Goal: Obtain resource: Obtain resource

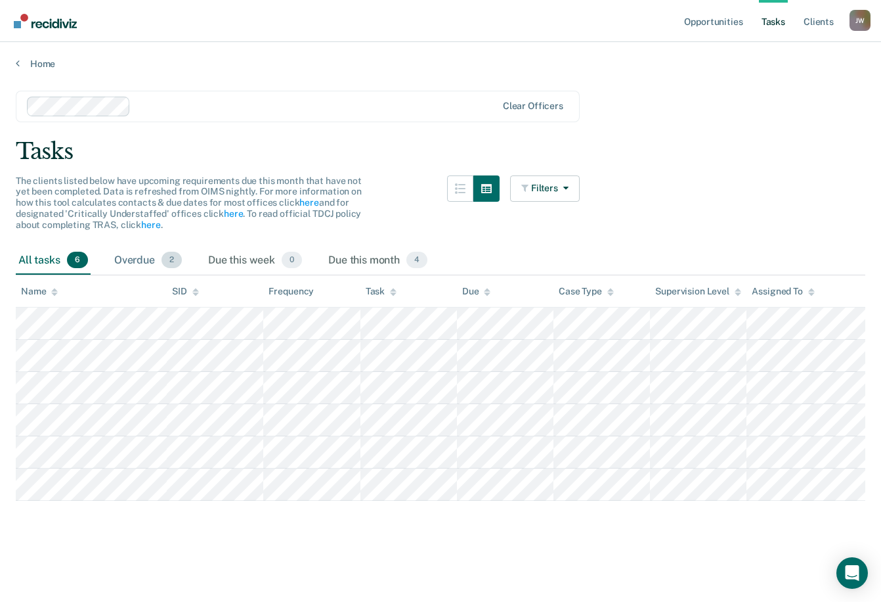
click at [143, 265] on div "Overdue 2" at bounding box center [148, 260] width 73 height 29
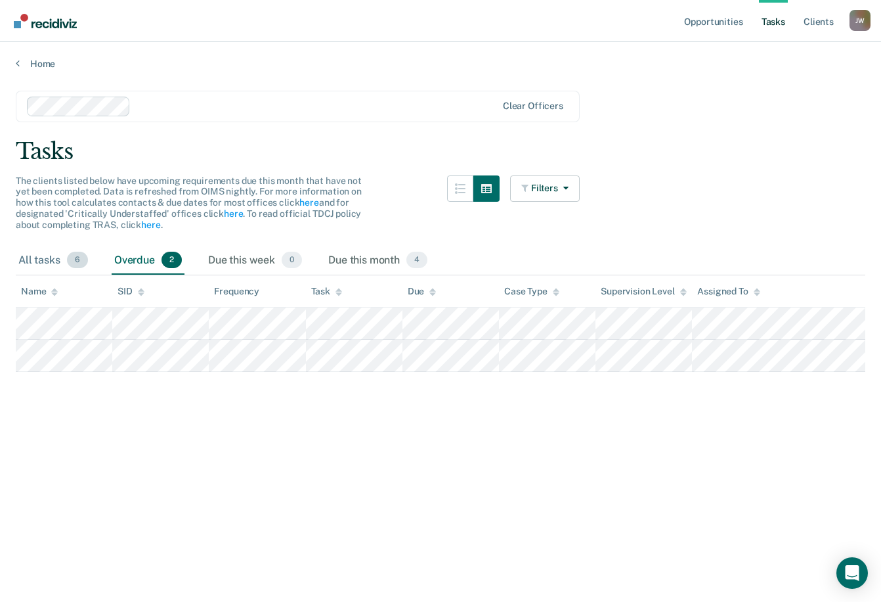
click at [45, 261] on div "All tasks 6" at bounding box center [53, 260] width 75 height 29
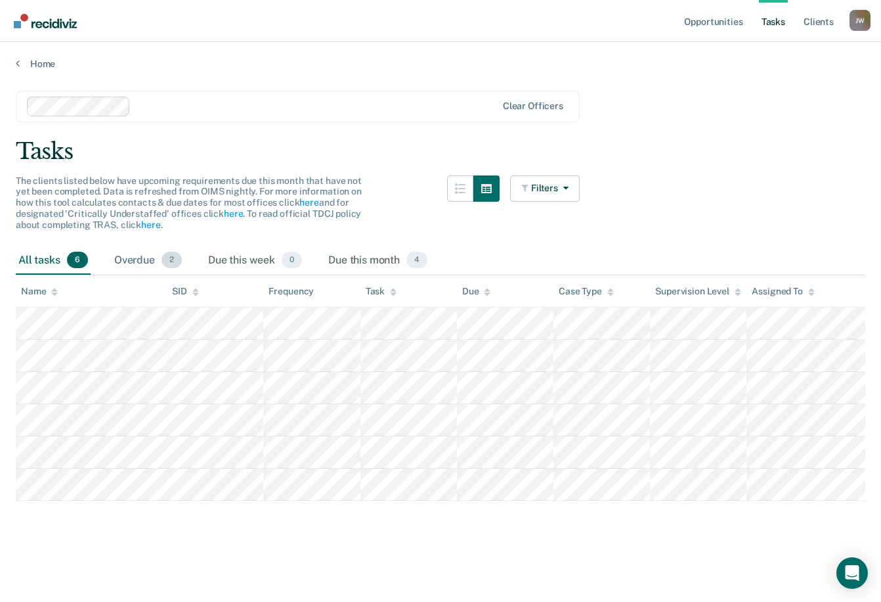
click at [141, 250] on div "Overdue 2" at bounding box center [148, 260] width 73 height 29
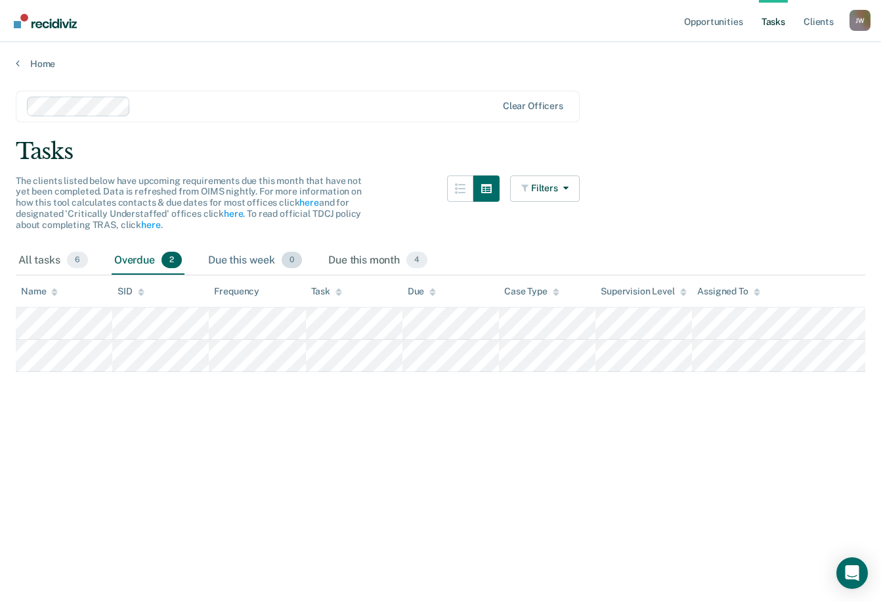
click at [237, 255] on div "Due this week 0" at bounding box center [255, 260] width 99 height 29
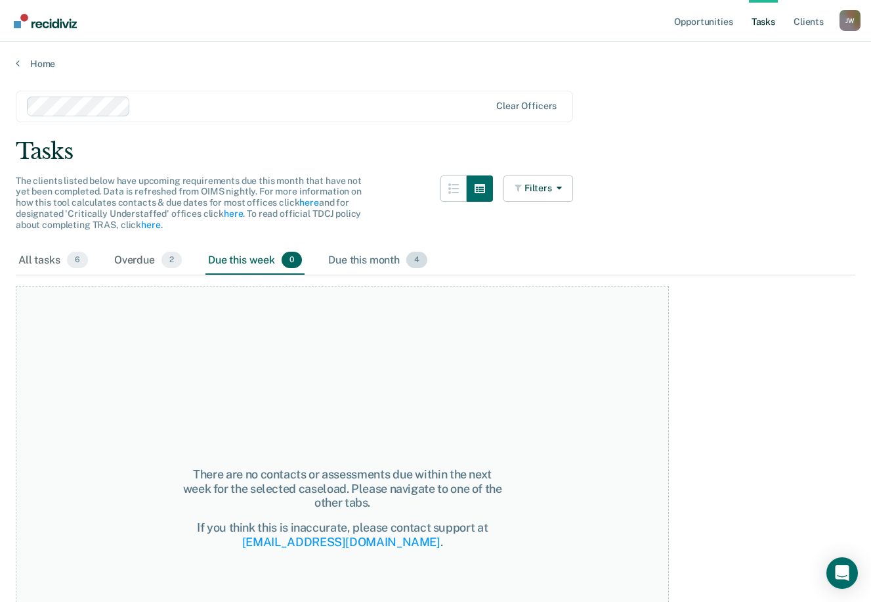
click at [365, 259] on div "Due this month 4" at bounding box center [378, 260] width 104 height 29
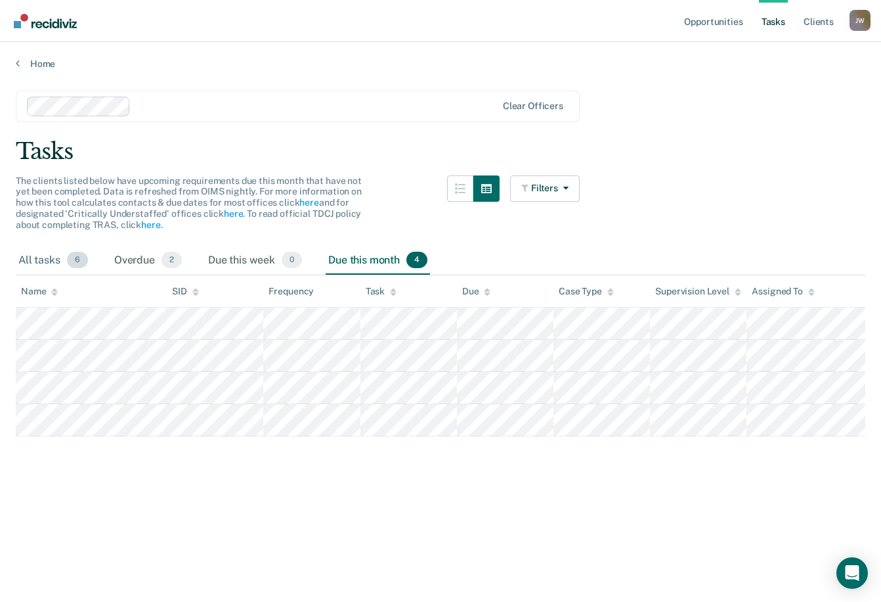
click at [34, 267] on div "All tasks 6" at bounding box center [53, 260] width 75 height 29
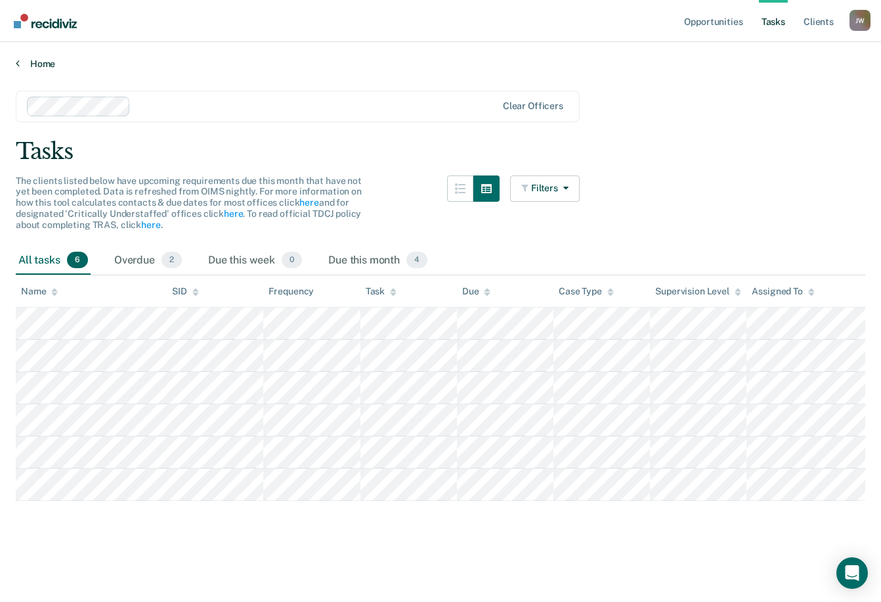
click at [19, 62] on icon at bounding box center [18, 63] width 4 height 11
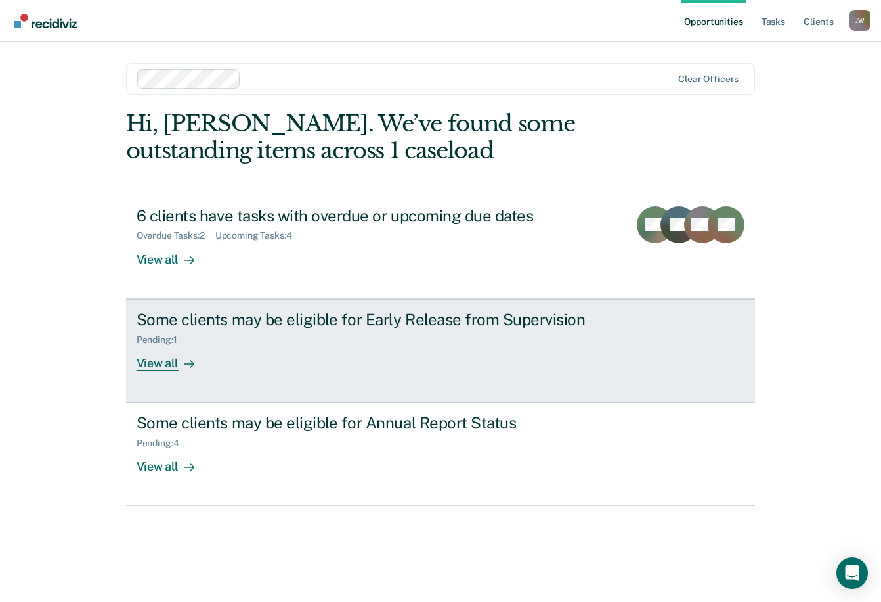
click at [321, 318] on div "Some clients may be eligible for Early Release from Supervision" at bounding box center [367, 319] width 461 height 19
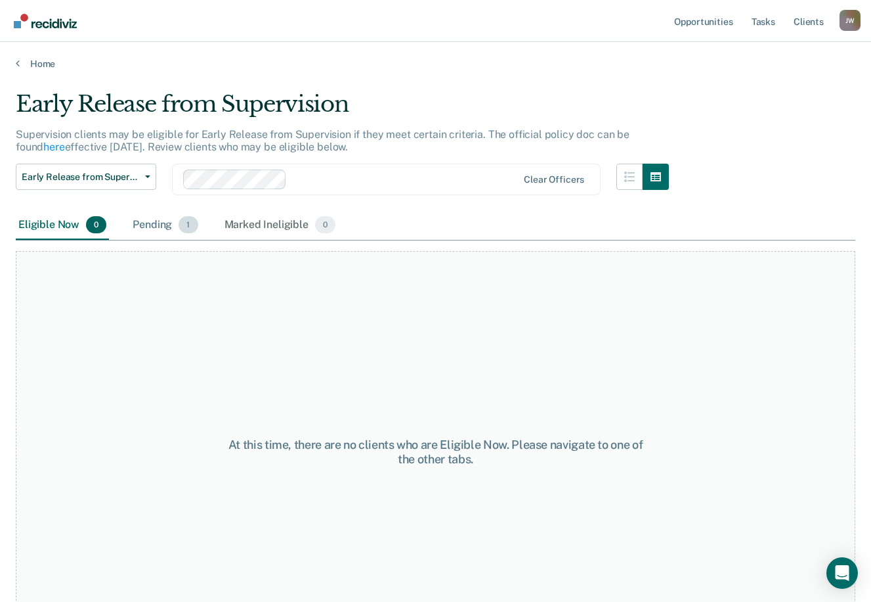
click at [146, 229] on div "Pending 1" at bounding box center [165, 225] width 70 height 29
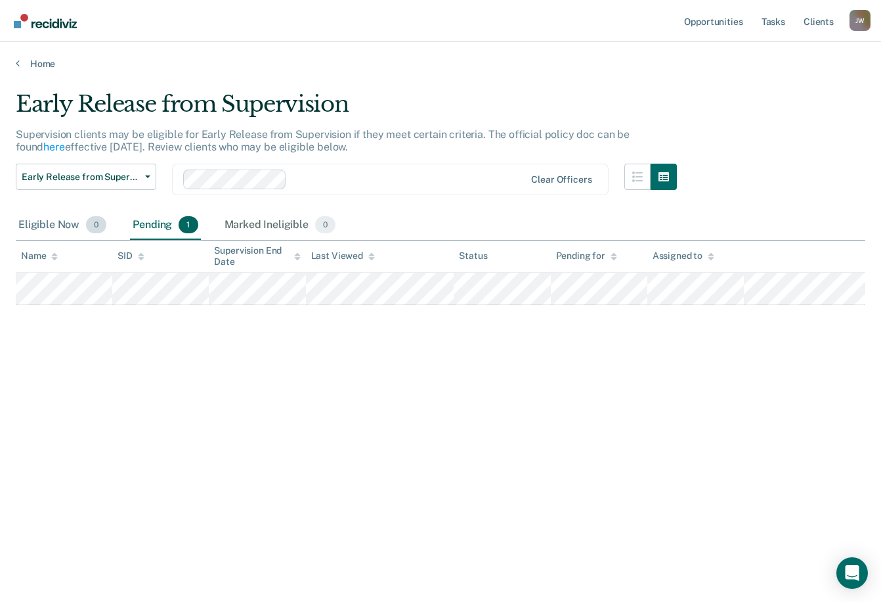
click at [66, 227] on div "Eligible Now 0" at bounding box center [62, 225] width 93 height 29
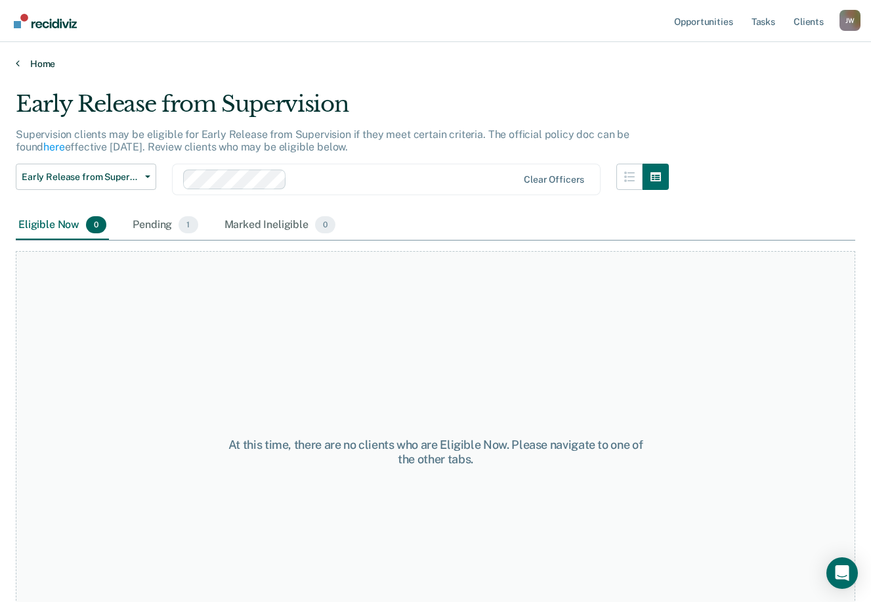
click at [18, 62] on icon at bounding box center [18, 63] width 4 height 11
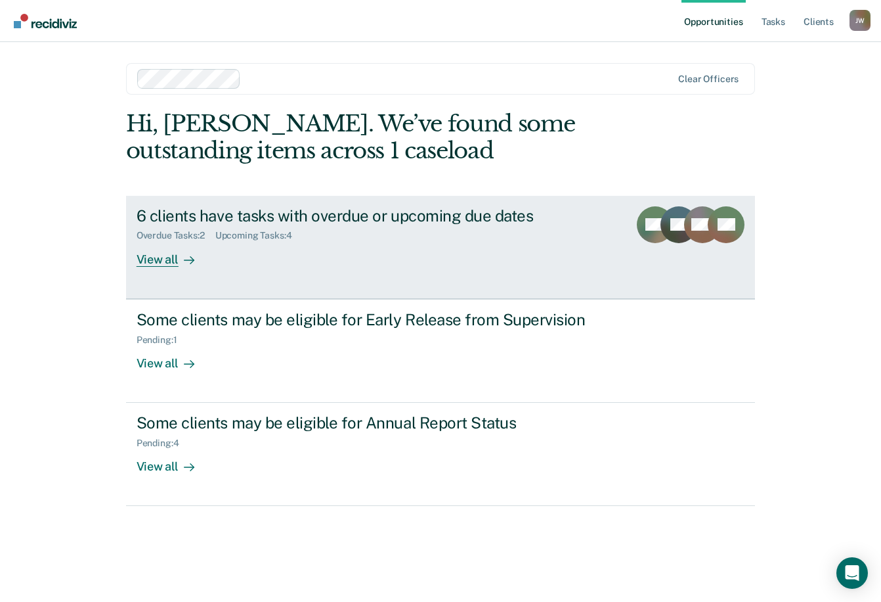
click at [341, 241] on div "Overdue Tasks : 2 Upcoming Tasks : 4" at bounding box center [367, 233] width 461 height 16
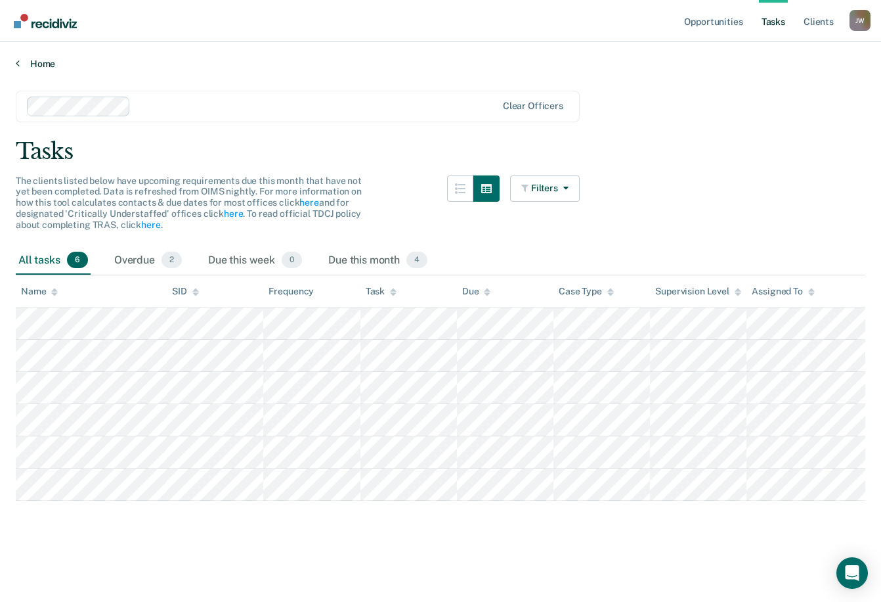
click at [23, 59] on link "Home" at bounding box center [441, 64] width 850 height 12
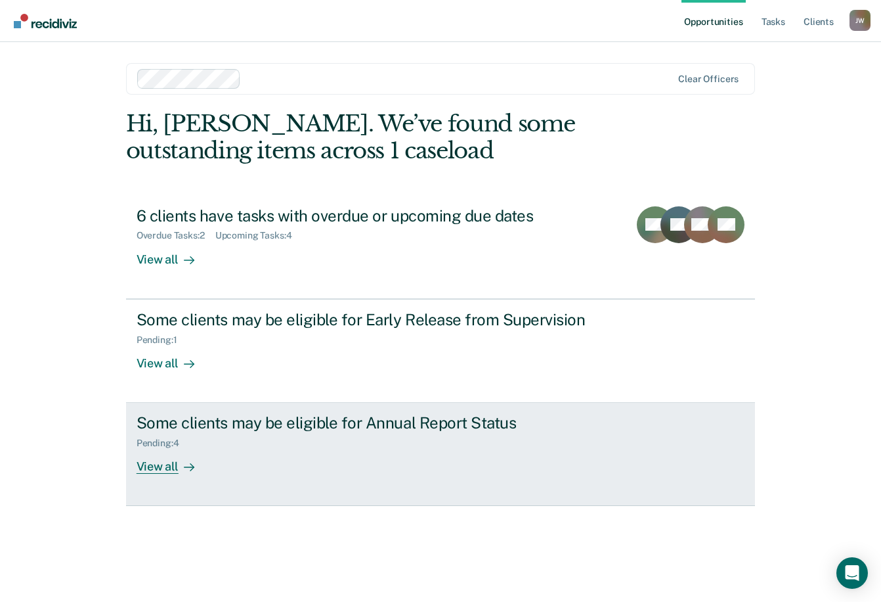
click at [310, 477] on link "Some clients may be eligible for Annual Report Status Pending : 4 View all" at bounding box center [441, 454] width 630 height 103
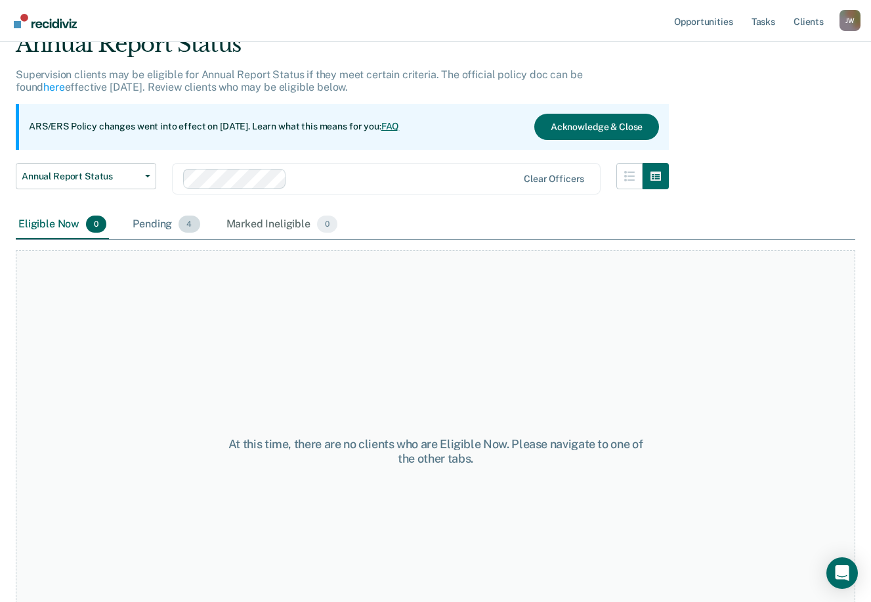
scroll to position [45, 0]
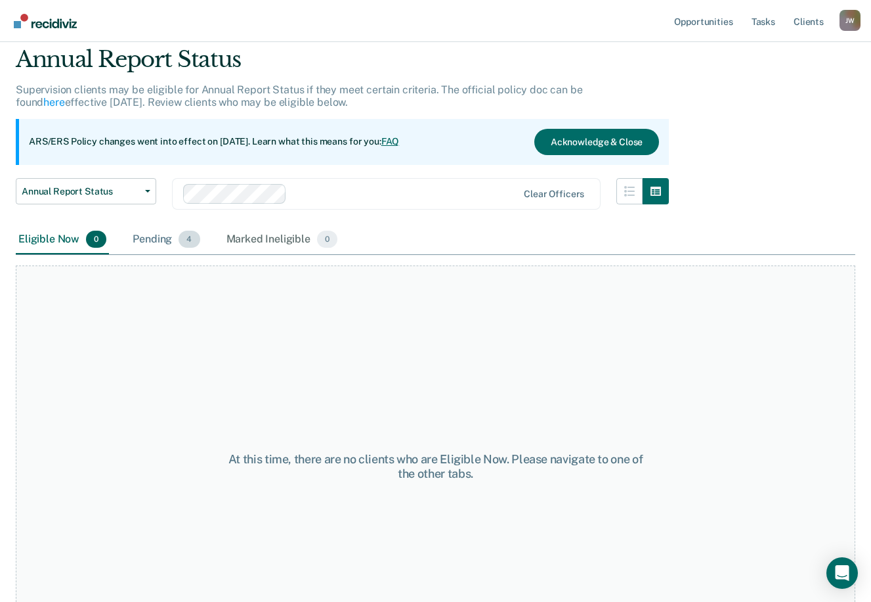
click at [159, 236] on div "Pending 4" at bounding box center [166, 239] width 72 height 29
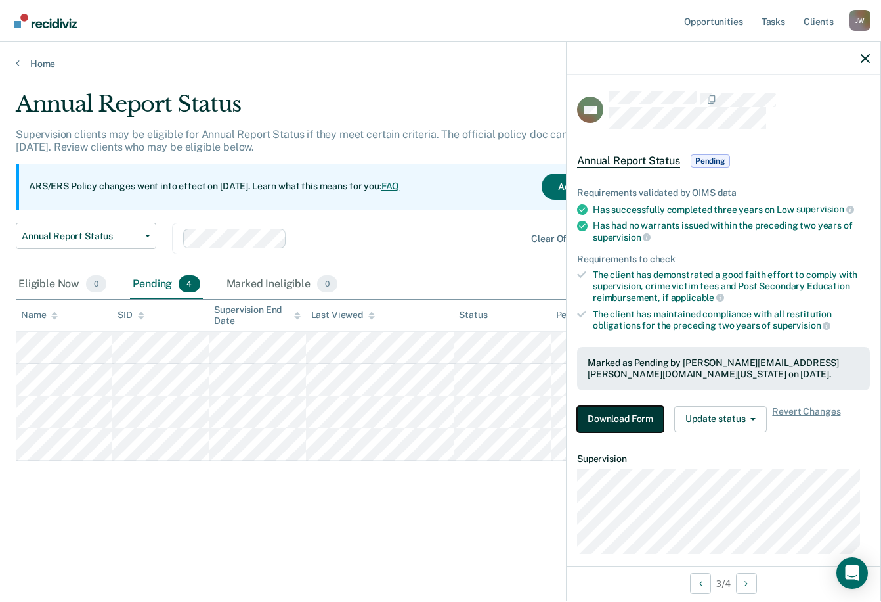
click at [630, 410] on button "Download Form" at bounding box center [620, 419] width 87 height 26
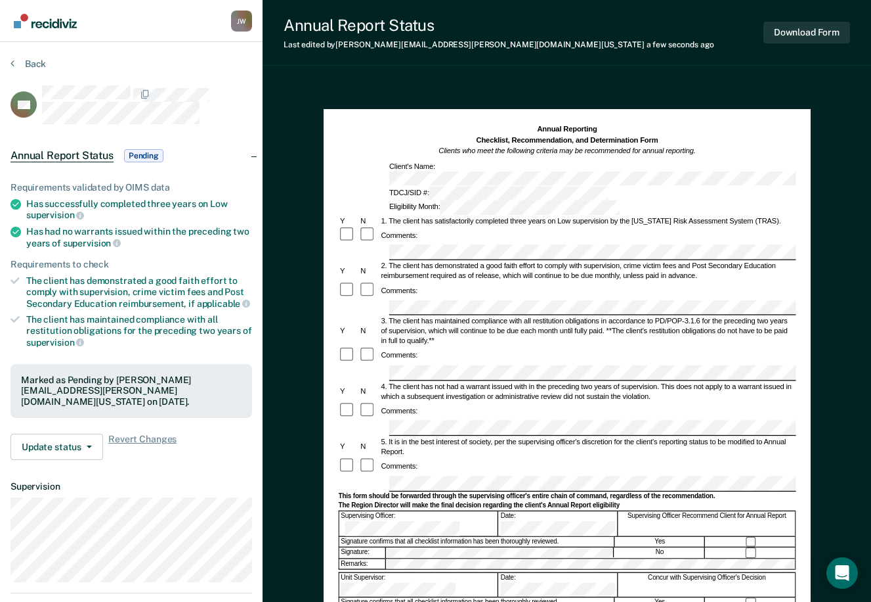
click at [746, 433] on form "Annual Reporting Checklist, Recommendation, and Determination Form Clients who …" at bounding box center [567, 473] width 458 height 699
click at [808, 39] on button "Download Form" at bounding box center [807, 33] width 87 height 22
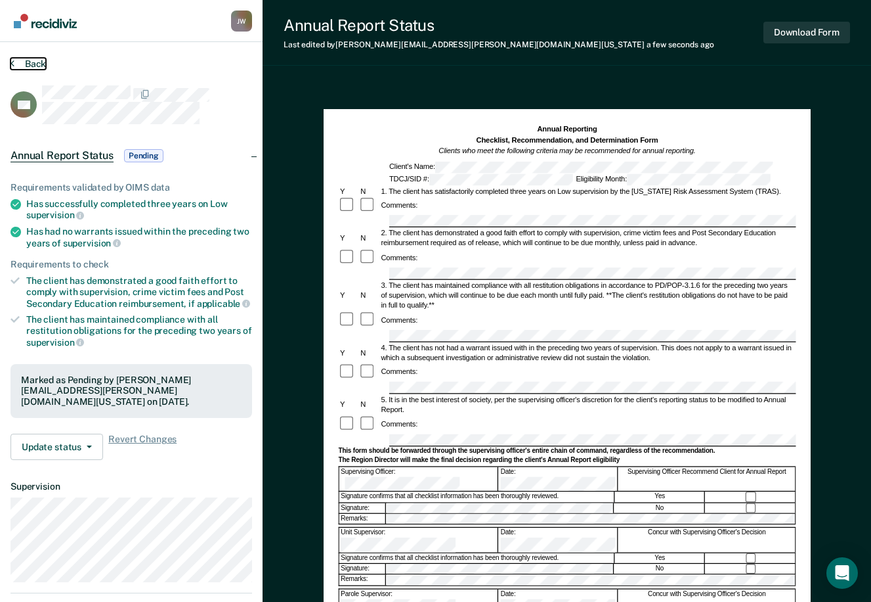
click at [12, 64] on icon at bounding box center [13, 63] width 4 height 11
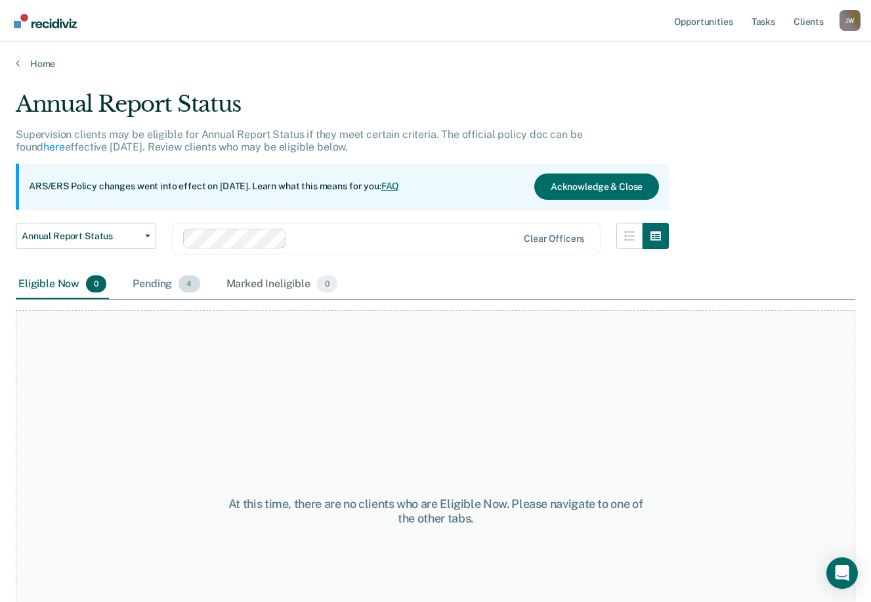
click at [159, 290] on div "Pending 4" at bounding box center [166, 284] width 72 height 29
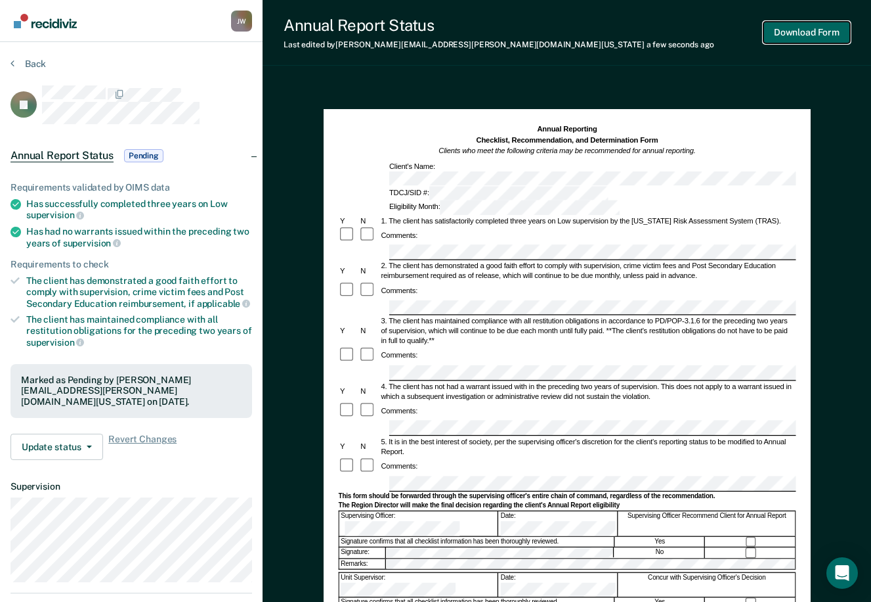
click at [790, 31] on button "Download Form" at bounding box center [807, 33] width 87 height 22
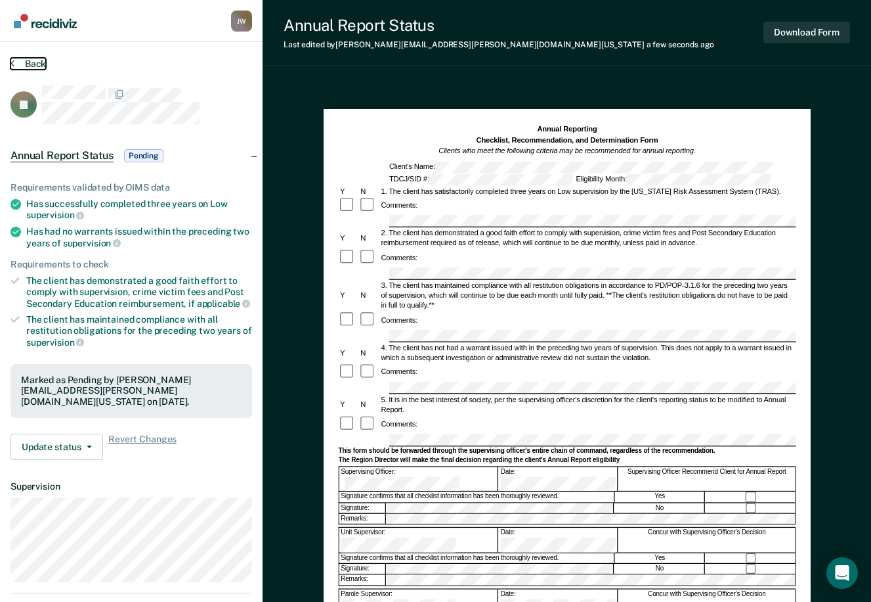
click at [13, 64] on icon at bounding box center [13, 63] width 4 height 11
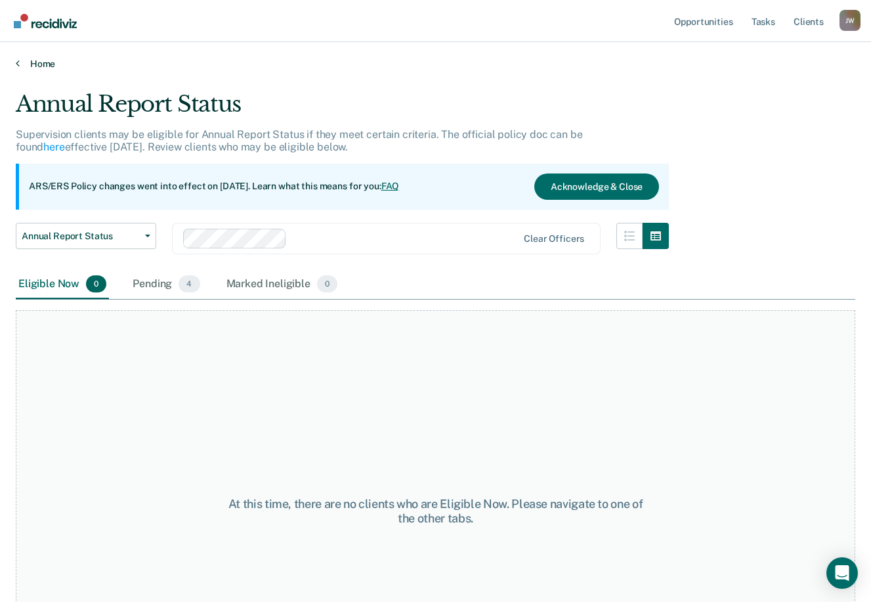
click at [16, 64] on icon at bounding box center [18, 63] width 4 height 11
